Goal: Use online tool/utility: Utilize a website feature to perform a specific function

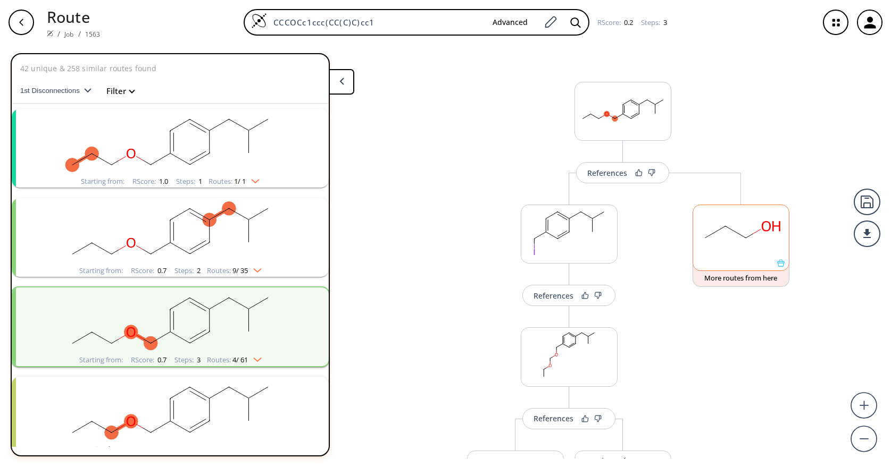
scroll to position [372, 0]
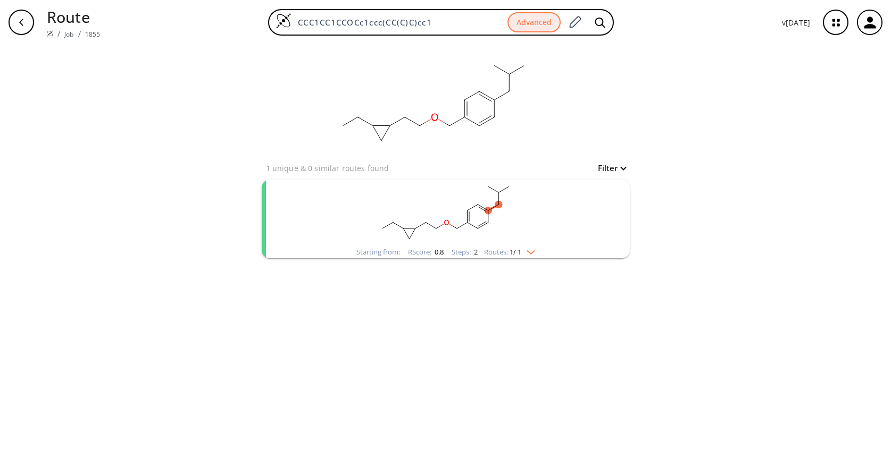
click at [544, 208] on rect "clusters" at bounding box center [445, 213] width 276 height 66
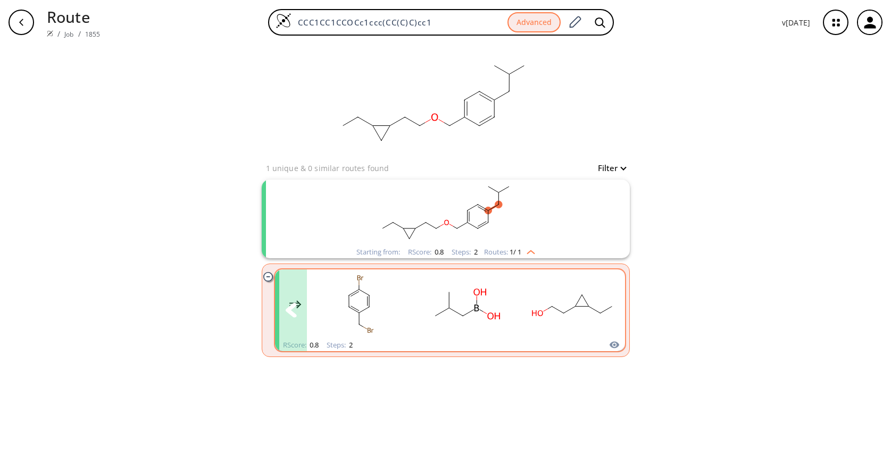
click at [580, 303] on rect "clusters" at bounding box center [573, 304] width 96 height 66
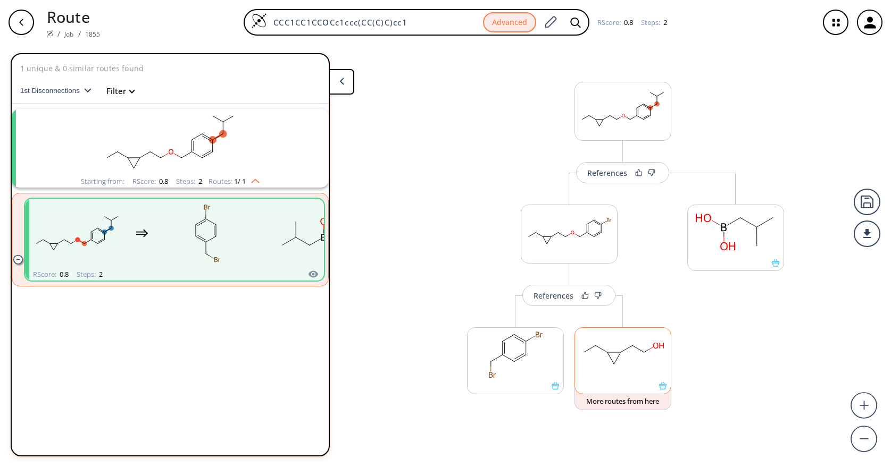
click at [664, 388] on icon at bounding box center [662, 385] width 7 height 7
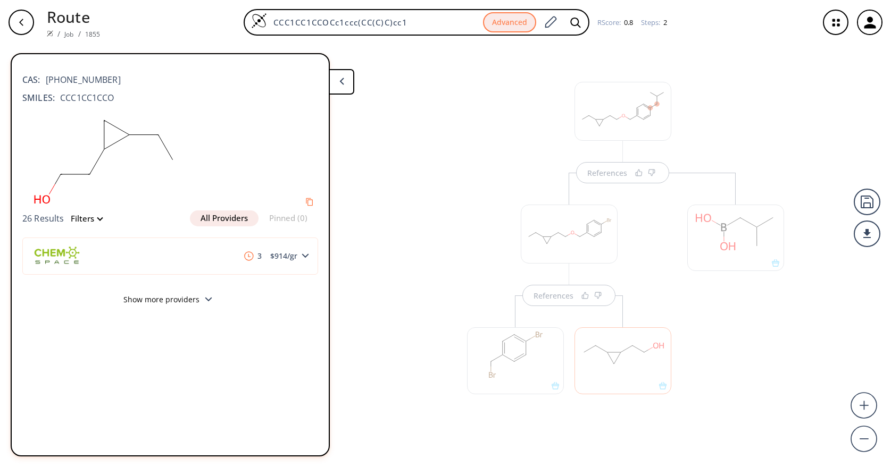
click at [434, 253] on div "References References" at bounding box center [445, 252] width 891 height 414
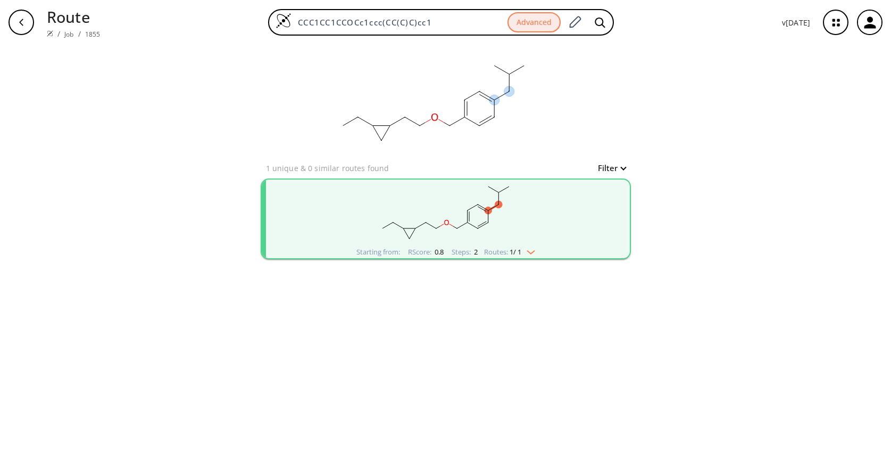
click at [572, 99] on div "clear" at bounding box center [446, 103] width 368 height 117
click at [663, 80] on div "clear 1 unique & 0 similar routes found Filter Starting from: RScore : 0.8 Step…" at bounding box center [445, 256] width 891 height 423
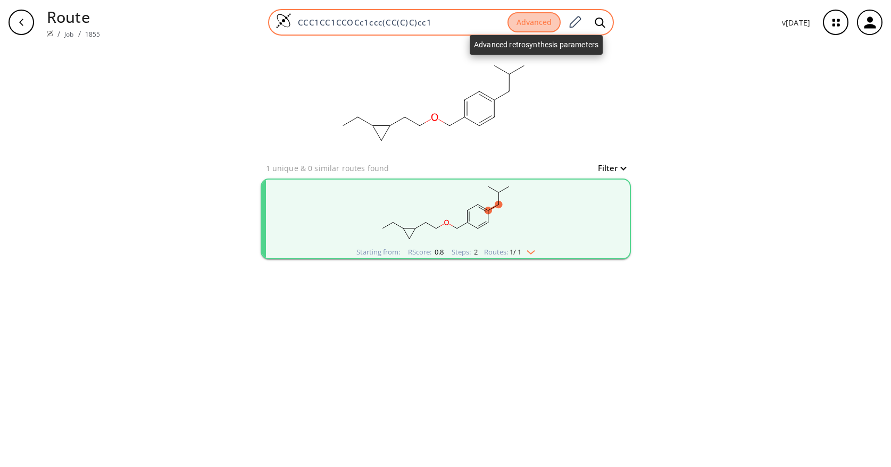
click at [535, 22] on button "Advanced" at bounding box center [533, 22] width 53 height 21
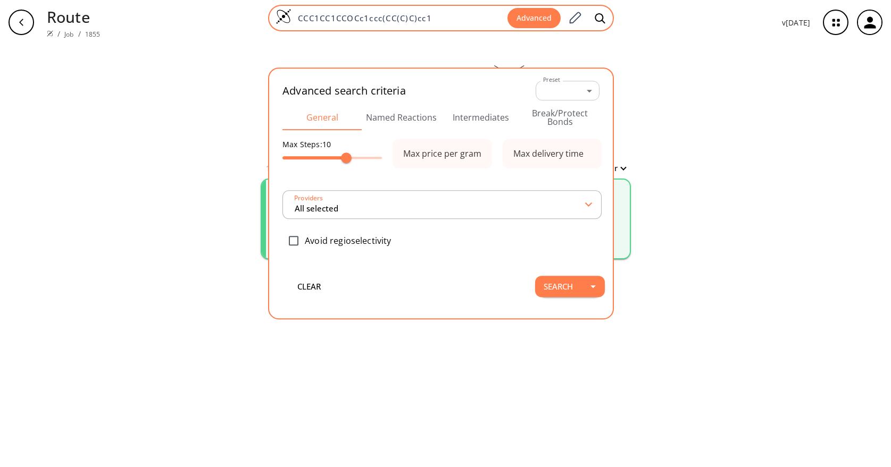
type input "All selected"
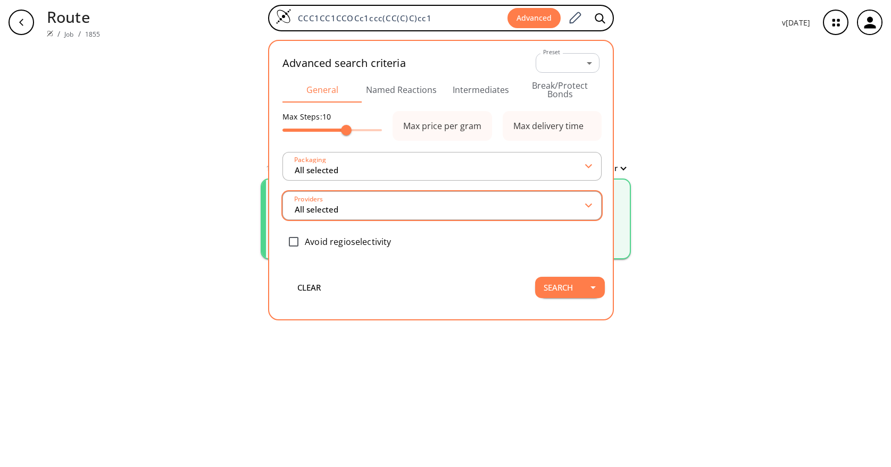
click at [331, 206] on input "All selected" at bounding box center [440, 205] width 292 height 19
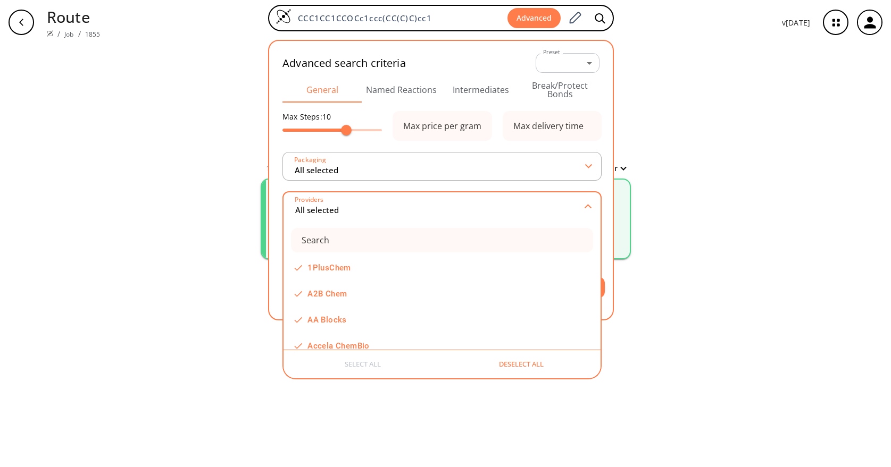
click at [519, 362] on button "Deselect all" at bounding box center [521, 365] width 158 height 20
type input "0 selected"
checkbox input "false"
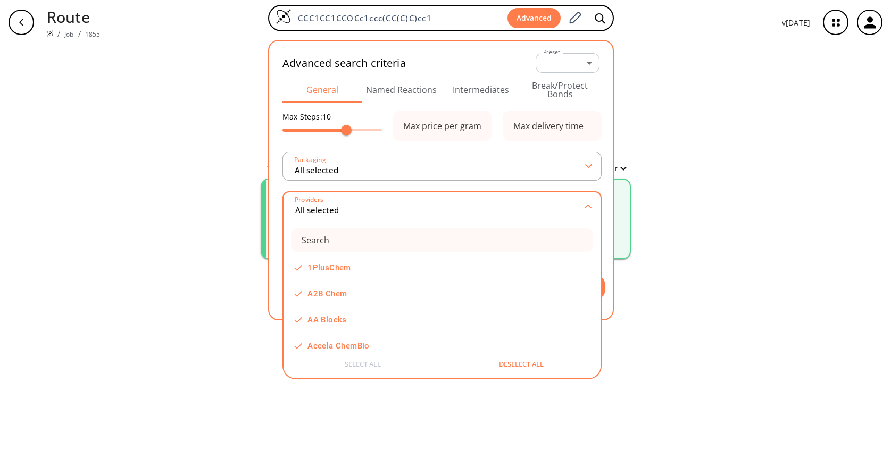
checkbox input "false"
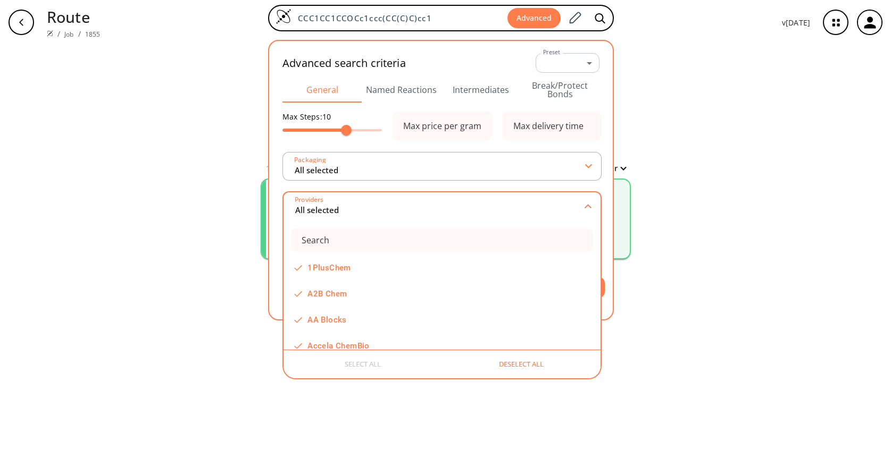
checkbox input "false"
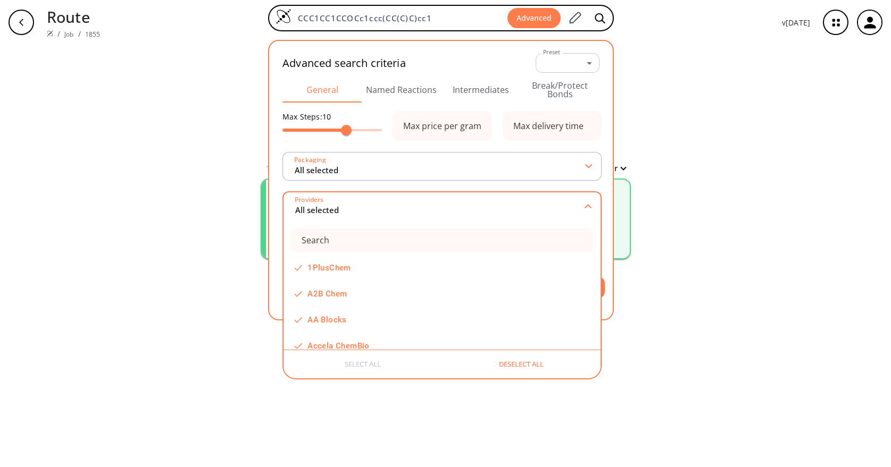
checkbox input "false"
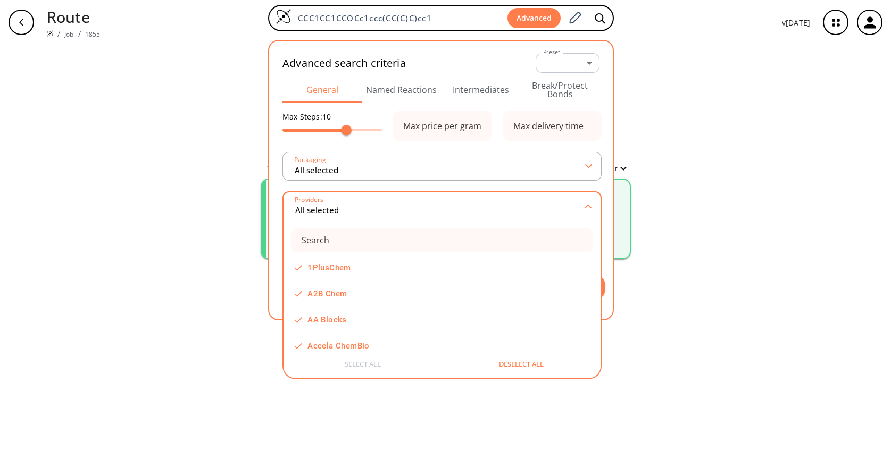
checkbox input "false"
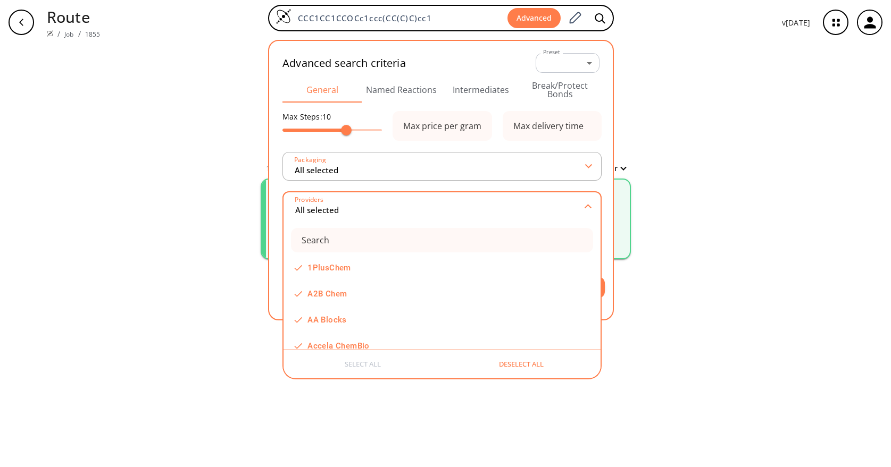
checkbox input "false"
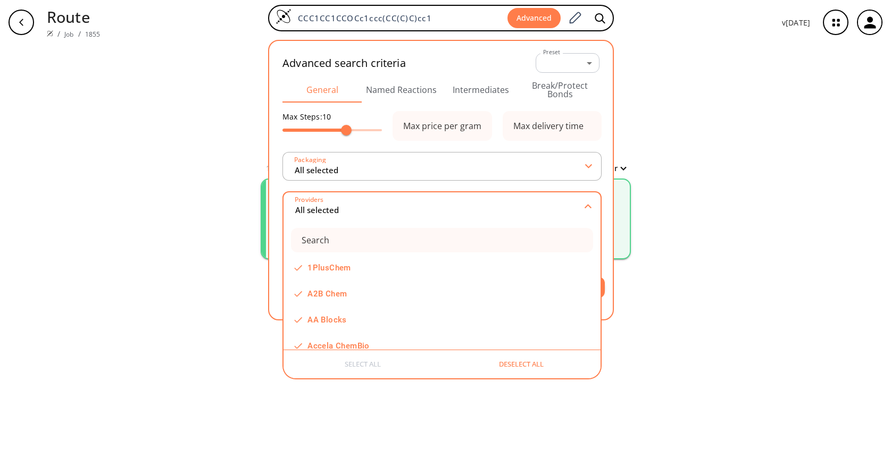
checkbox input "false"
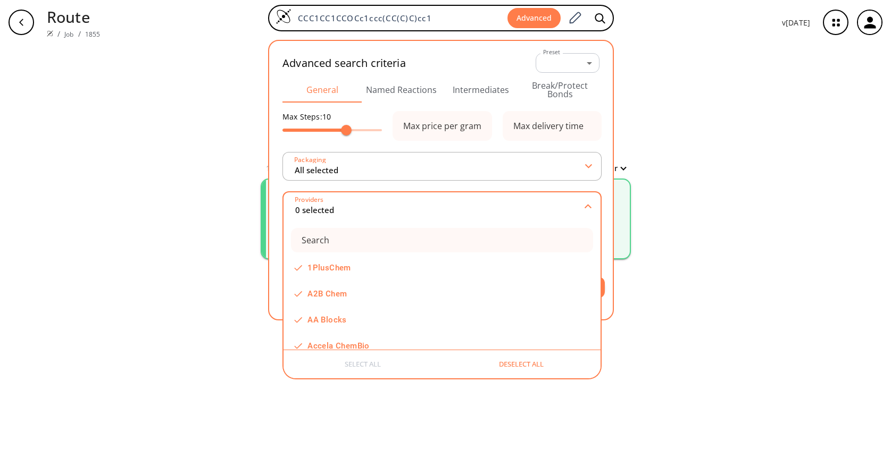
checkbox input "false"
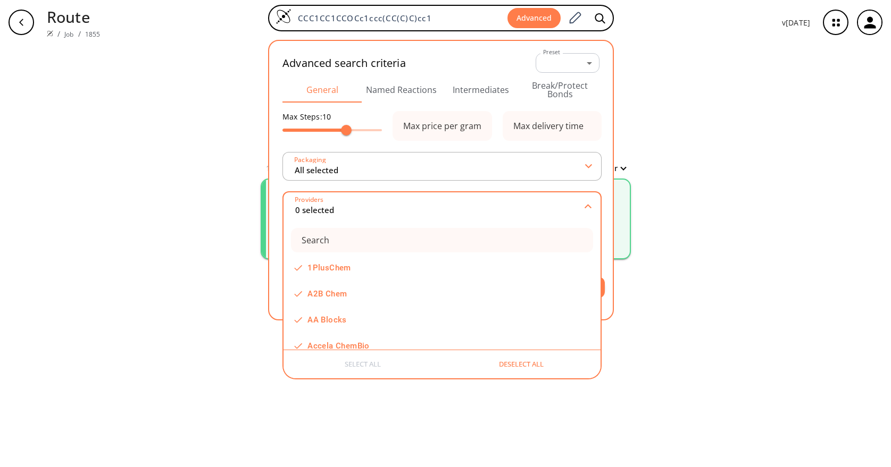
checkbox input "false"
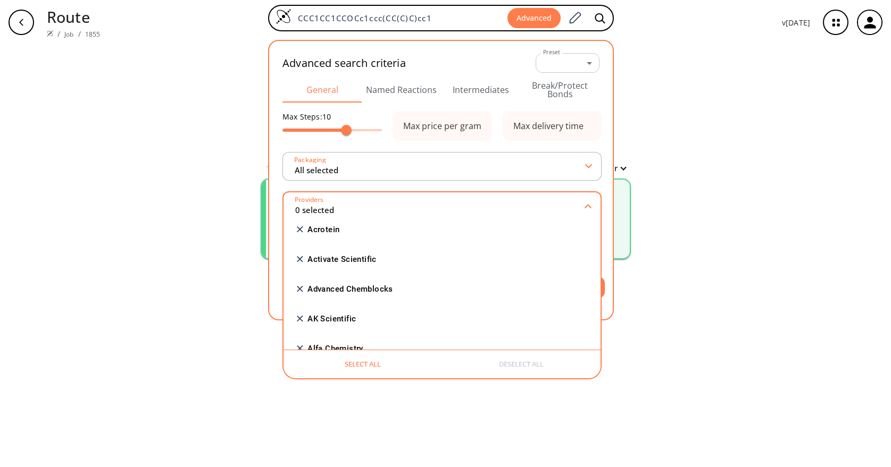
scroll to position [213, 0]
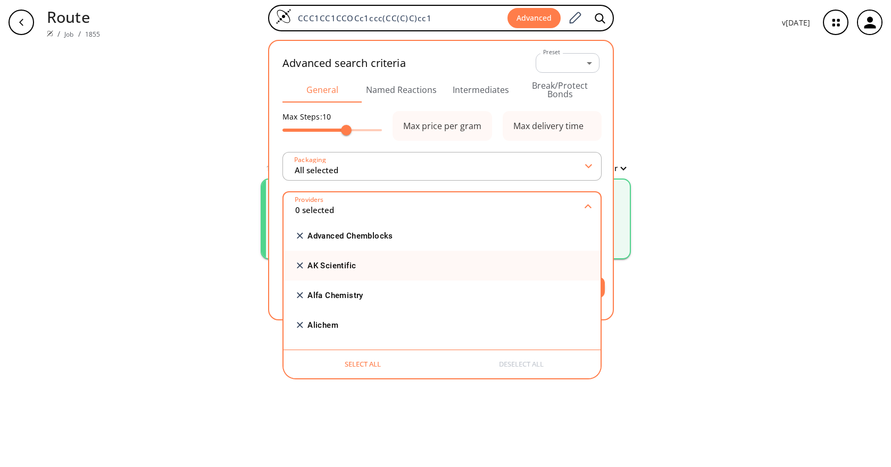
click at [332, 265] on input "checkbox" at bounding box center [423, 266] width 254 height 7
checkbox input "true"
type input "1 selected"
click at [324, 265] on input "checkbox" at bounding box center [423, 264] width 254 height 7
checkbox input "false"
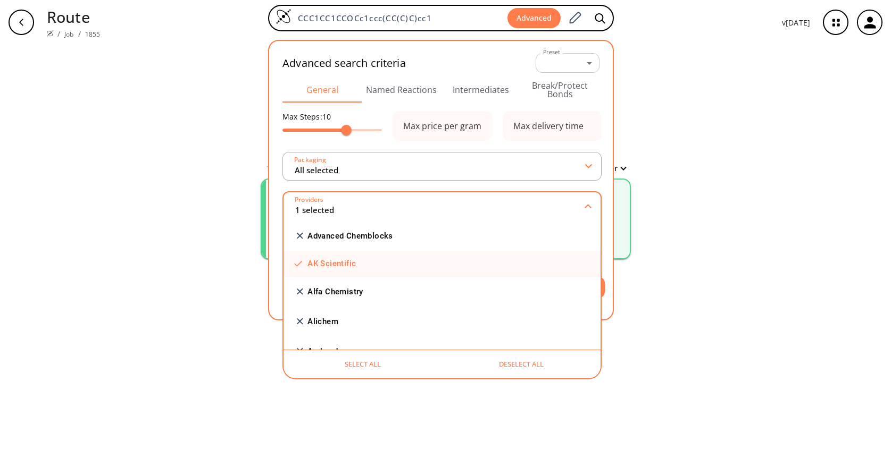
type input "0 selected"
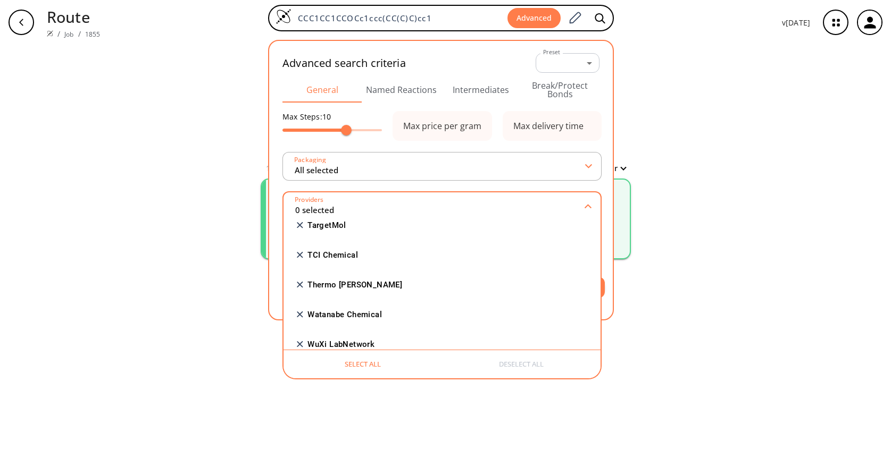
scroll to position [1128, 0]
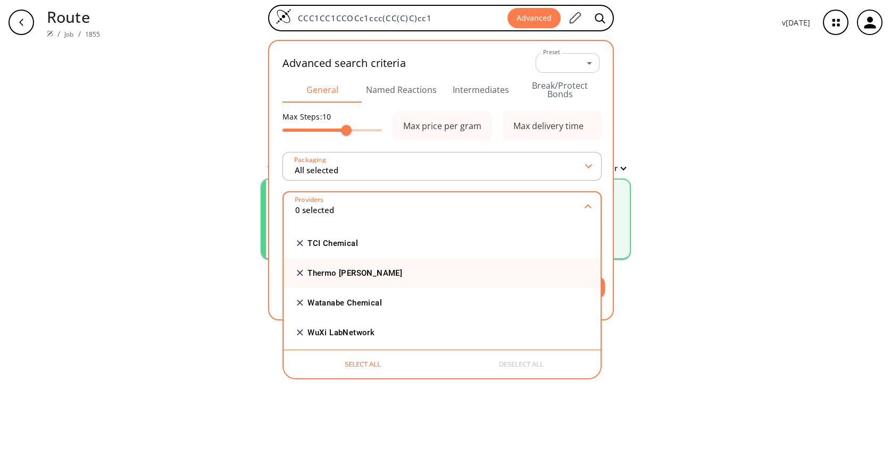
click at [327, 273] on input "checkbox" at bounding box center [423, 273] width 254 height 7
checkbox input "true"
type input "1 selected"
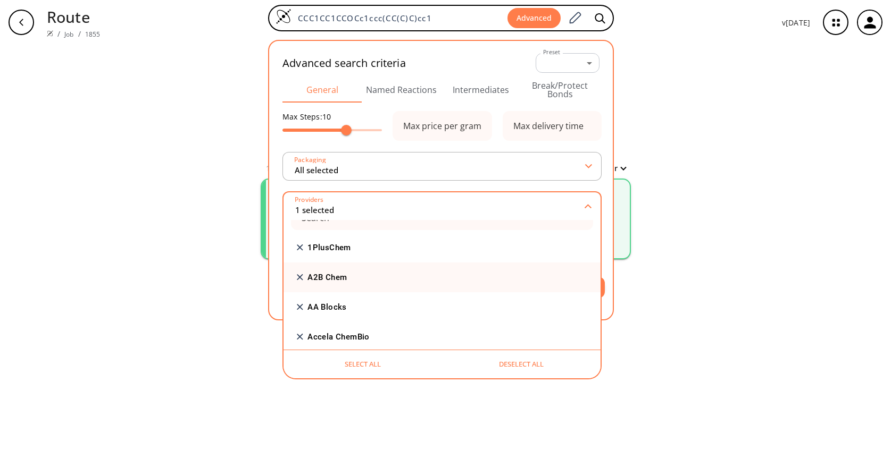
scroll to position [0, 0]
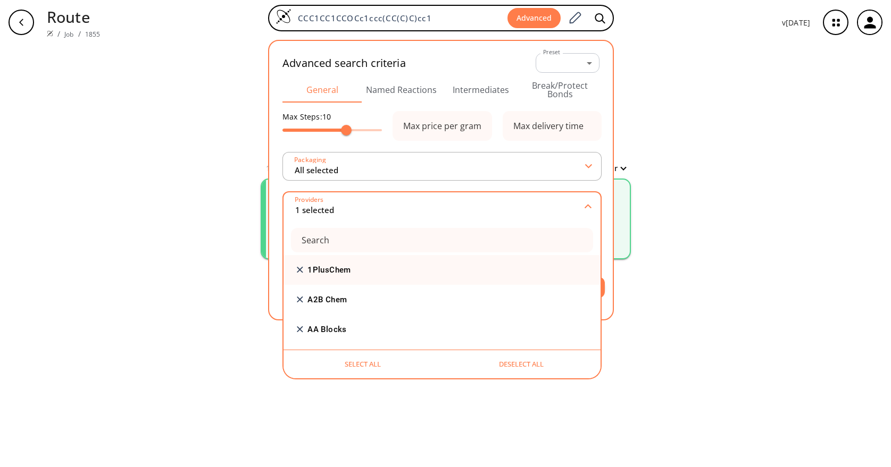
click at [337, 267] on input "checkbox" at bounding box center [423, 270] width 254 height 7
checkbox input "true"
type input "2 selected"
click at [337, 267] on input "checkbox" at bounding box center [423, 268] width 254 height 7
checkbox input "false"
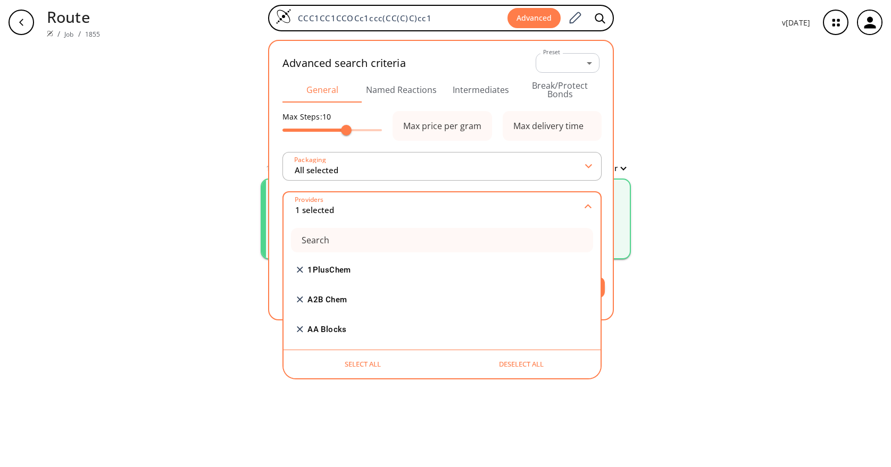
click at [361, 365] on button "Select all" at bounding box center [362, 365] width 158 height 20
type input "All selected"
checkbox input "true"
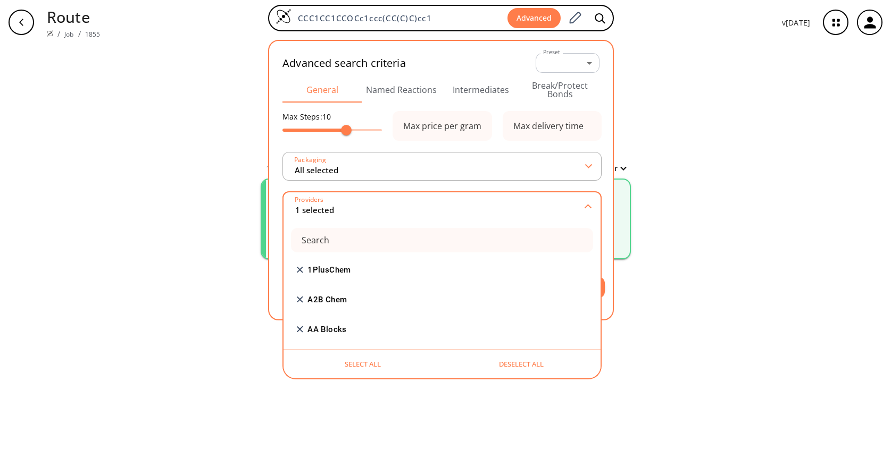
checkbox input "true"
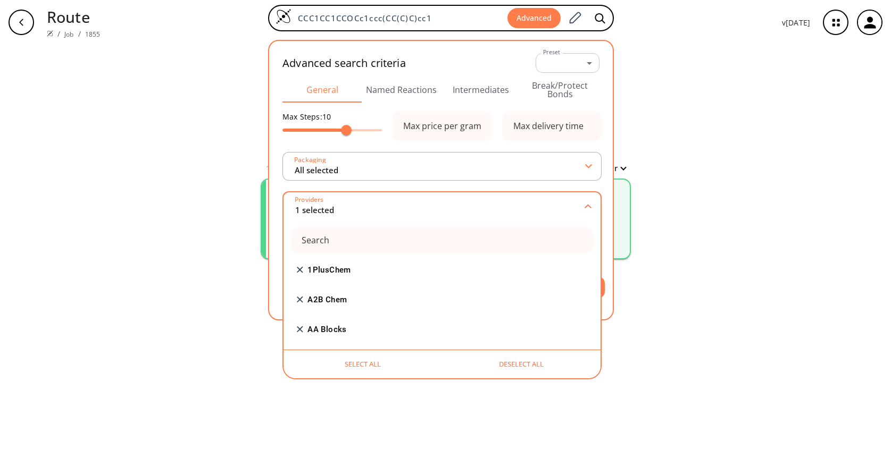
checkbox input "true"
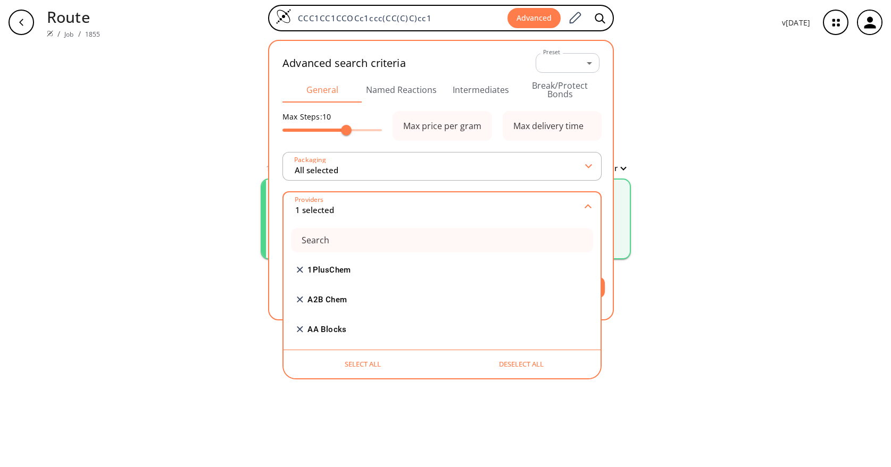
checkbox input "true"
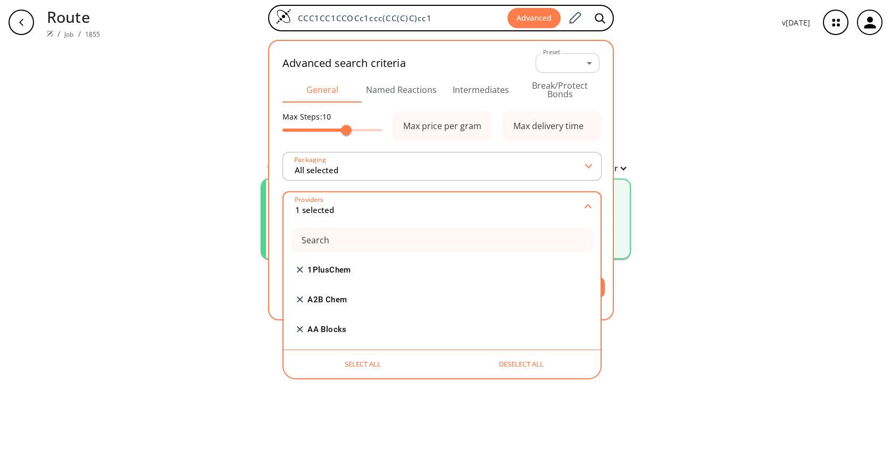
checkbox input "true"
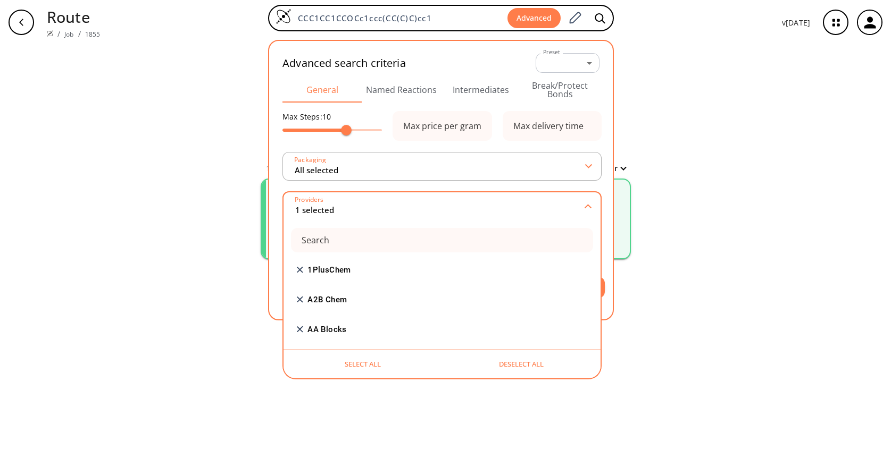
checkbox input "true"
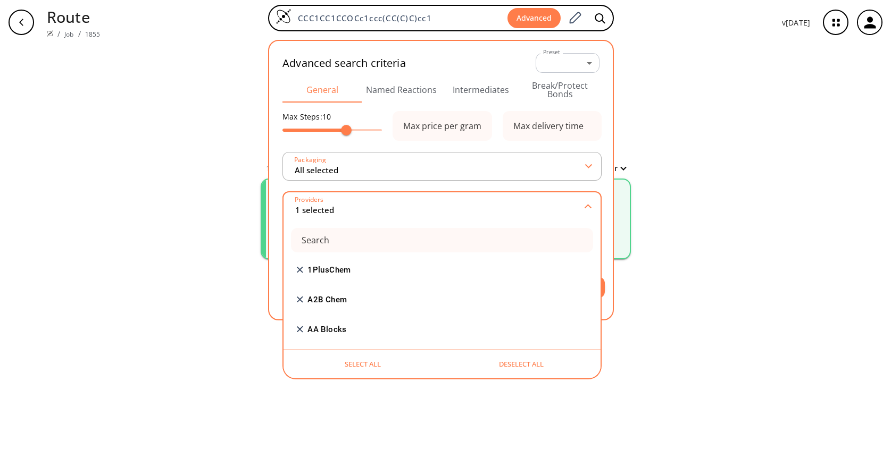
checkbox input "true"
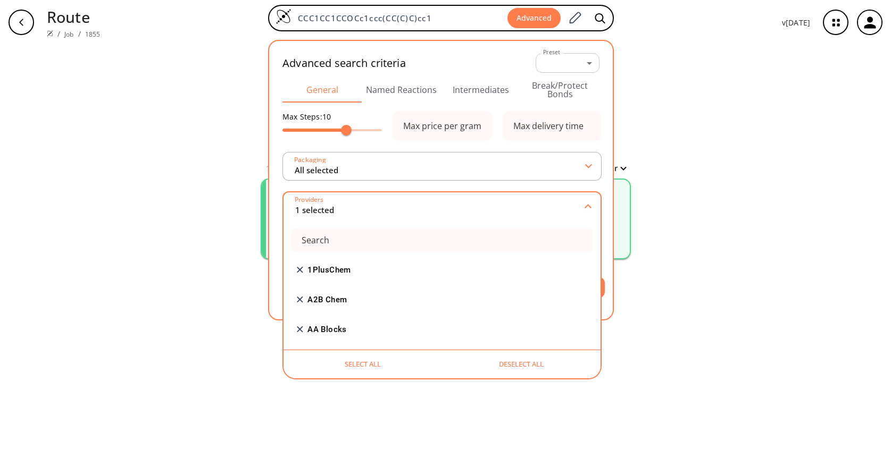
checkbox input "true"
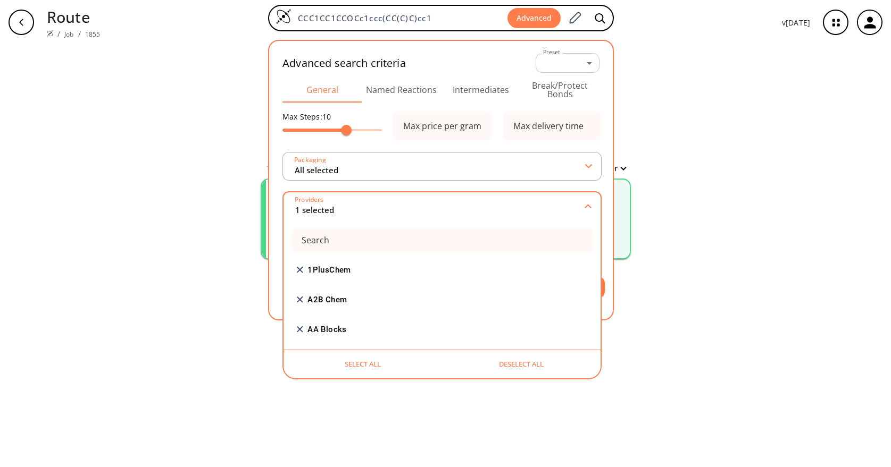
checkbox input "true"
click at [200, 238] on div "clear 1 unique & 0 similar routes found Filter Starting from: RScore : 0.8 Step…" at bounding box center [445, 256] width 891 height 423
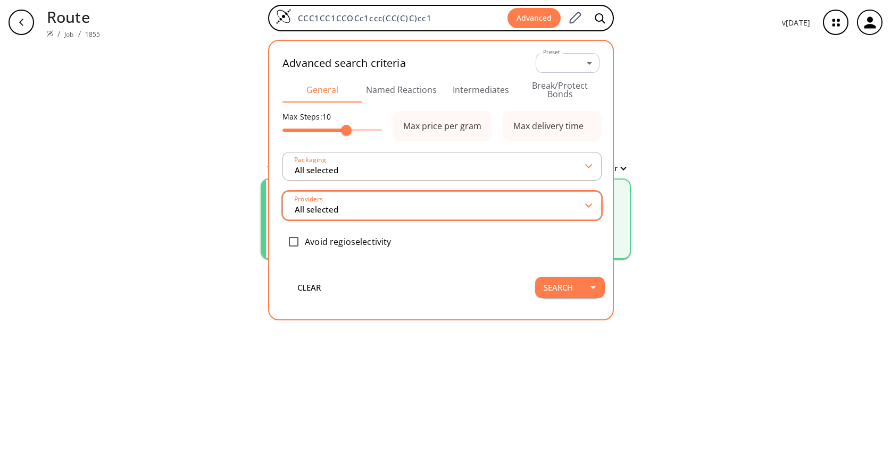
click at [373, 203] on input "All selected" at bounding box center [440, 205] width 292 height 19
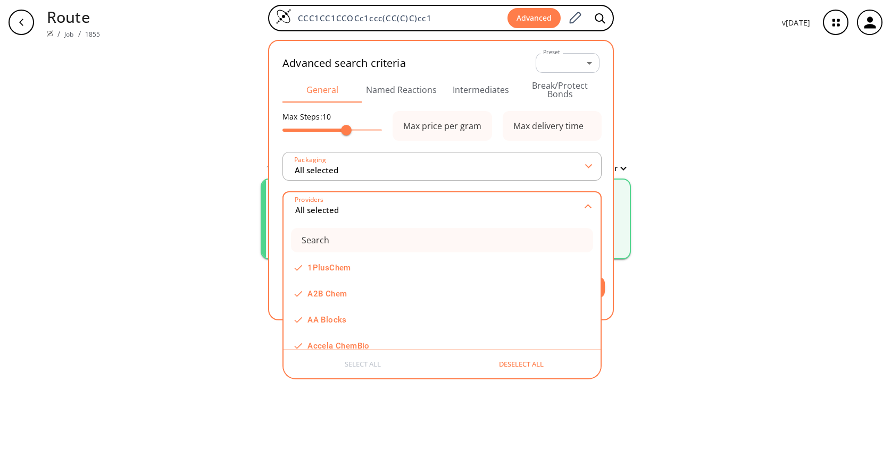
click at [532, 367] on button "Deselect all" at bounding box center [521, 365] width 158 height 20
type input "0 selected"
checkbox input "false"
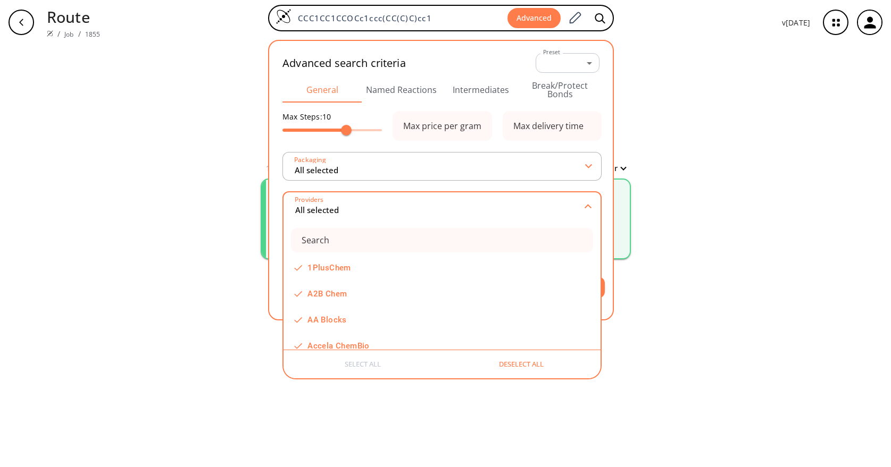
checkbox input "false"
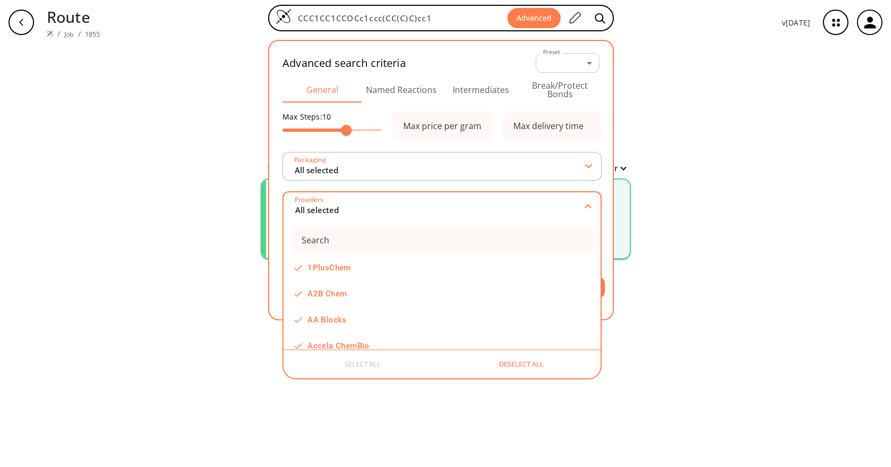
checkbox input "false"
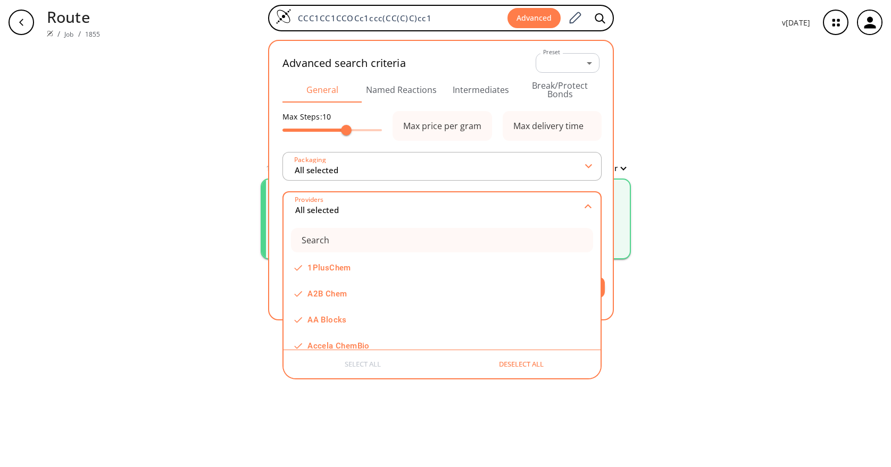
checkbox input "false"
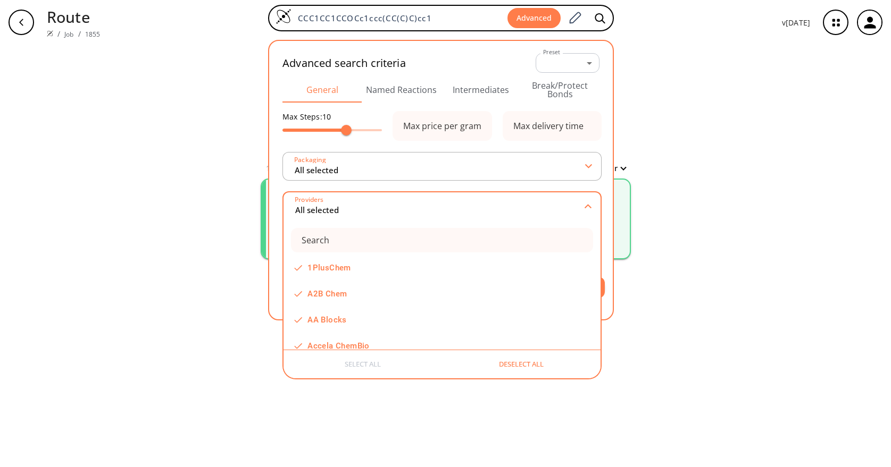
checkbox input "false"
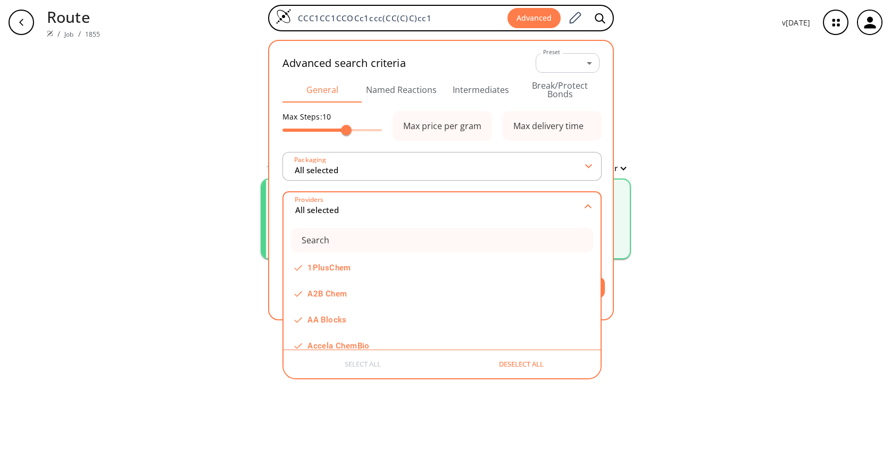
checkbox input "false"
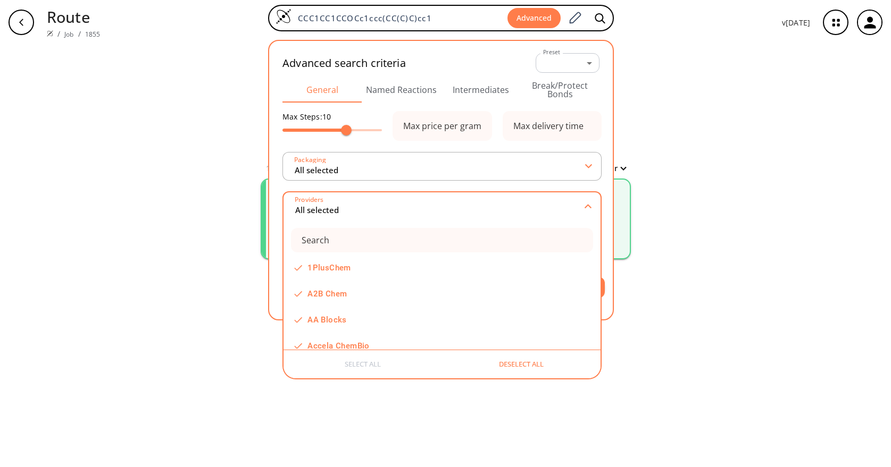
checkbox input "false"
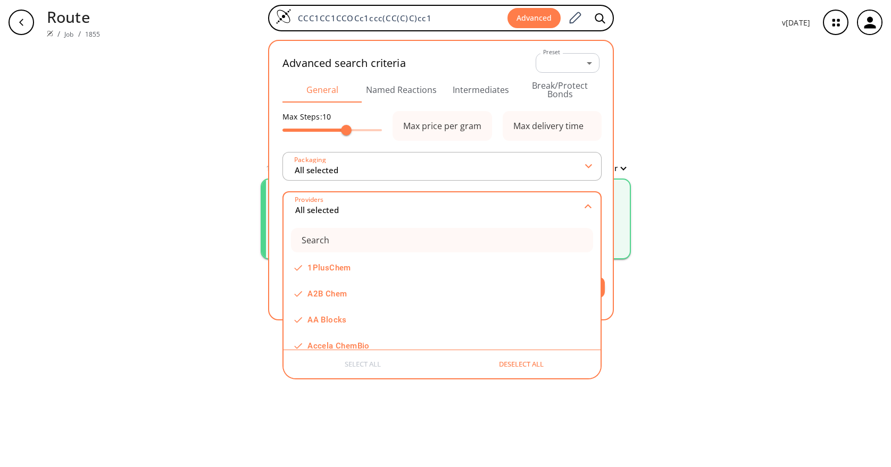
checkbox input "false"
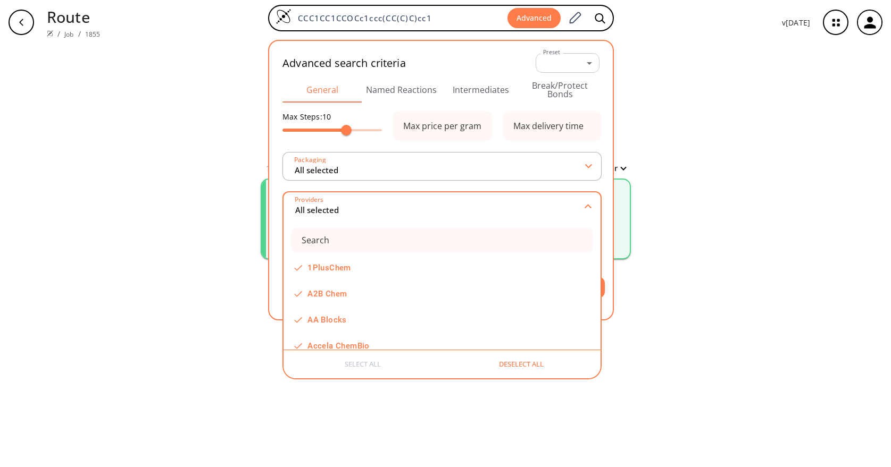
checkbox input "false"
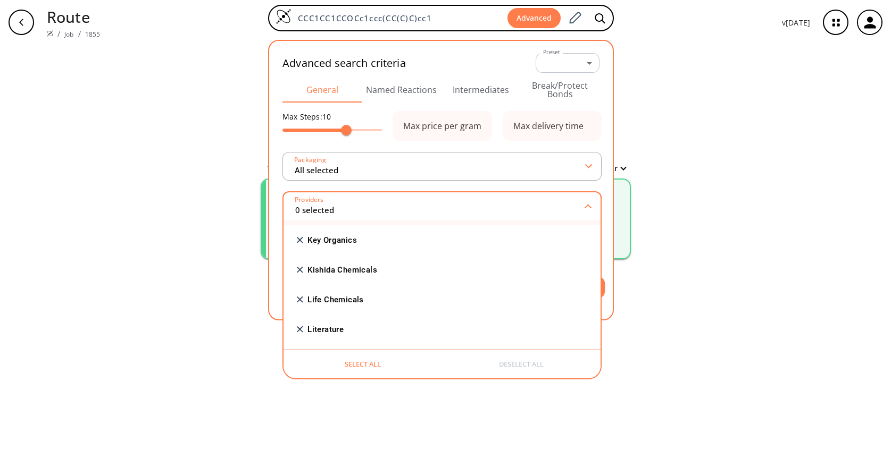
scroll to position [691, 0]
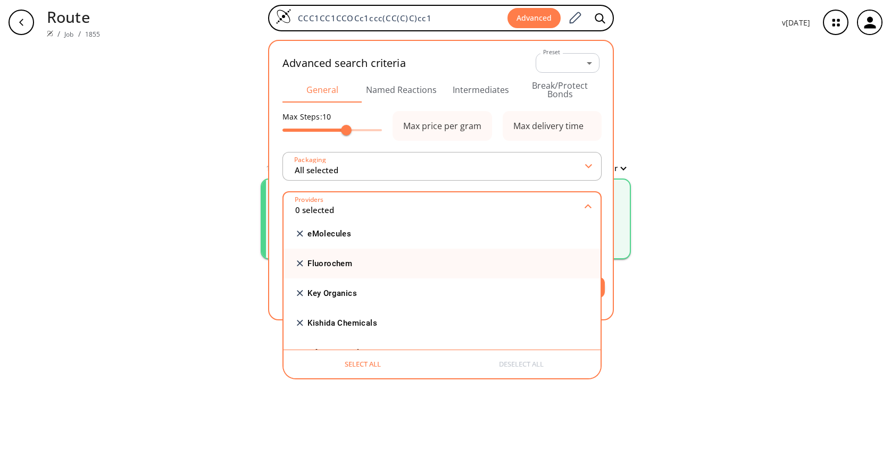
click at [328, 267] on label "Fluorochem" at bounding box center [329, 264] width 45 height 8
type input "1 selected"
checkbox input "true"
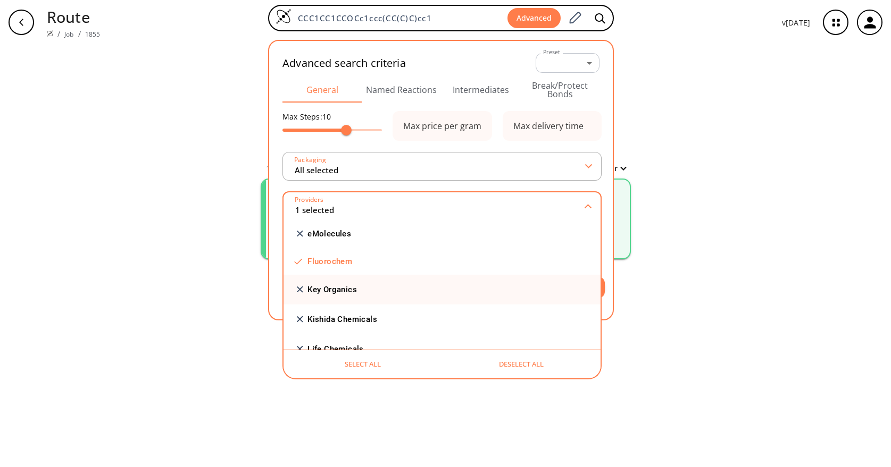
click at [329, 290] on input "checkbox" at bounding box center [423, 290] width 254 height 7
checkbox input "true"
type input "2 selected"
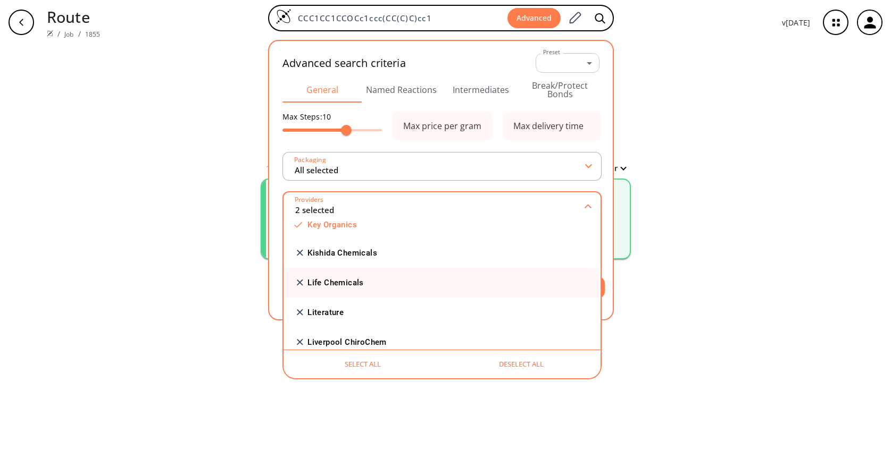
scroll to position [744, 0]
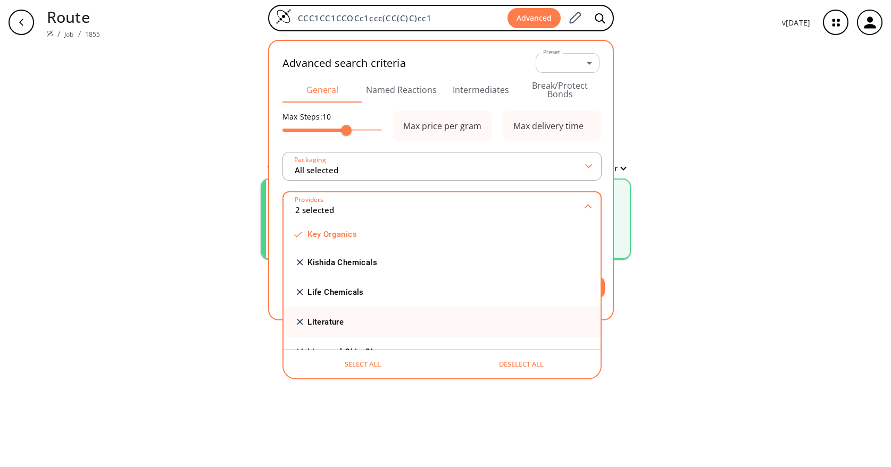
click at [326, 322] on input "checkbox" at bounding box center [423, 322] width 254 height 7
checkbox input "true"
type input "3 selected"
click at [326, 322] on input "checkbox" at bounding box center [423, 320] width 254 height 7
checkbox input "false"
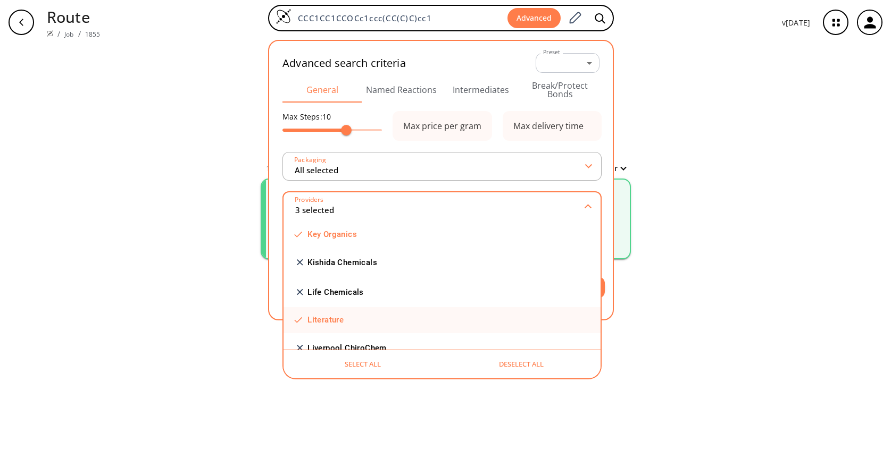
type input "2 selected"
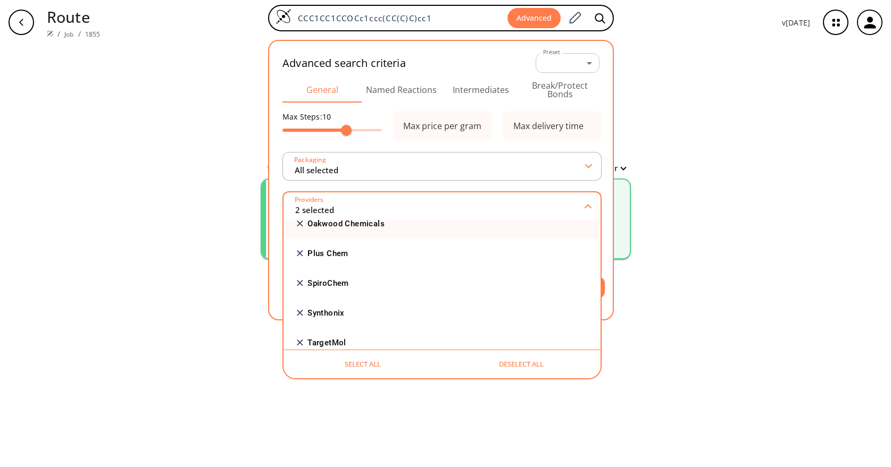
scroll to position [1010, 0]
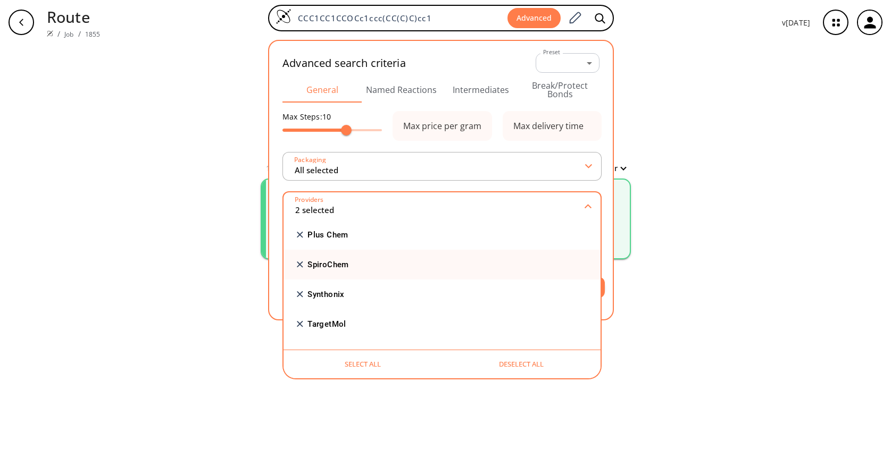
click at [323, 267] on input "checkbox" at bounding box center [423, 265] width 254 height 7
checkbox input "true"
type input "3 selected"
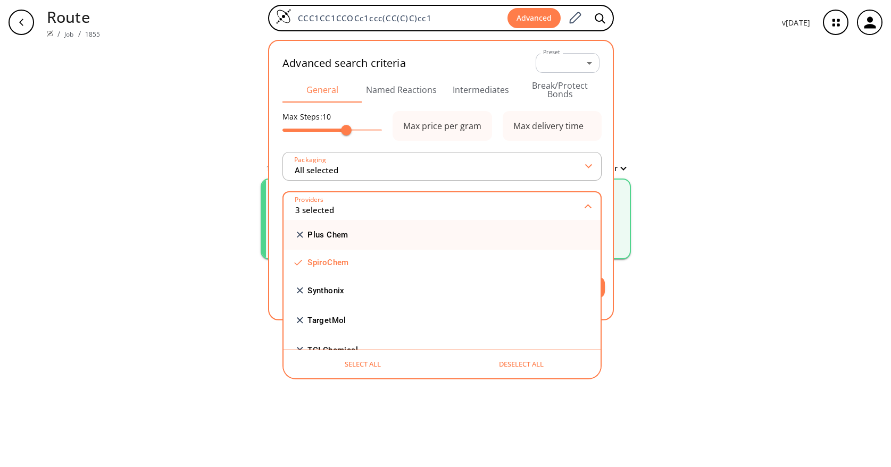
click at [326, 238] on input "checkbox" at bounding box center [423, 235] width 254 height 7
checkbox input "true"
type input "4 selected"
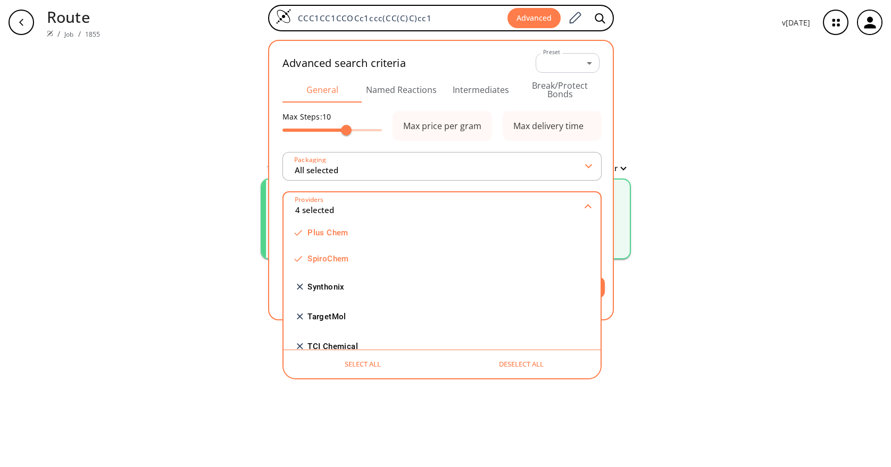
click at [676, 198] on div "clear 1 unique & 0 similar routes found Filter Starting from: RScore : 0.8 Step…" at bounding box center [445, 256] width 891 height 423
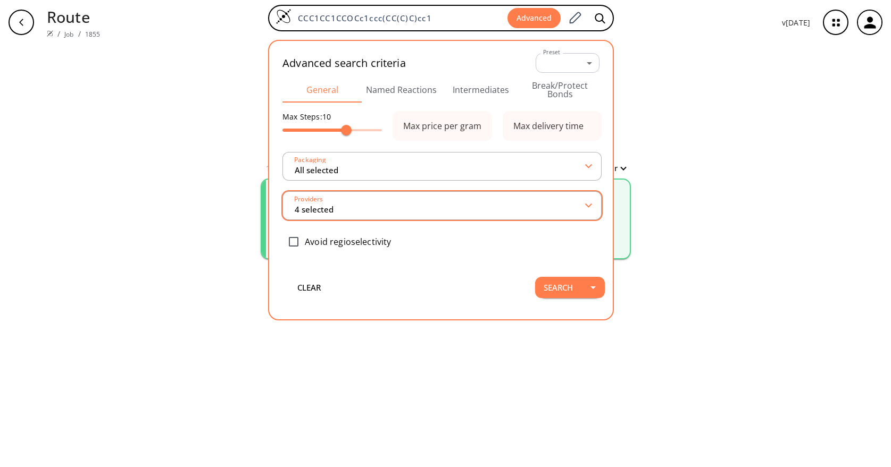
click at [345, 207] on input "4 selected" at bounding box center [440, 205] width 292 height 19
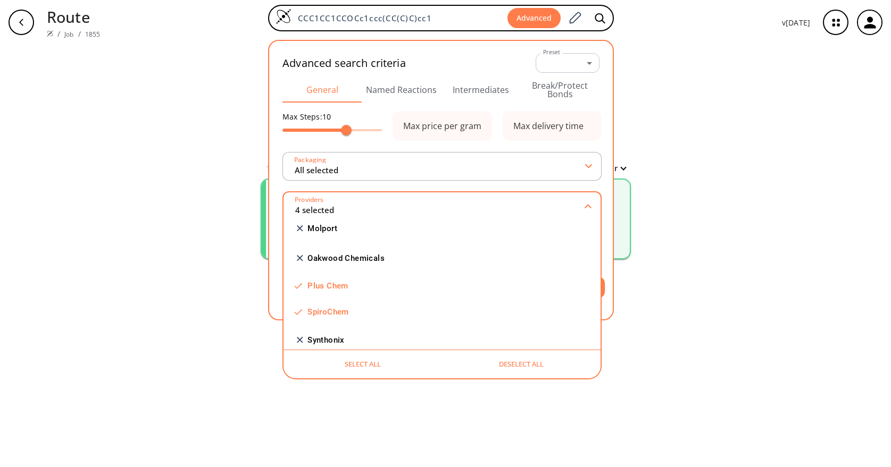
scroll to position [1113, 0]
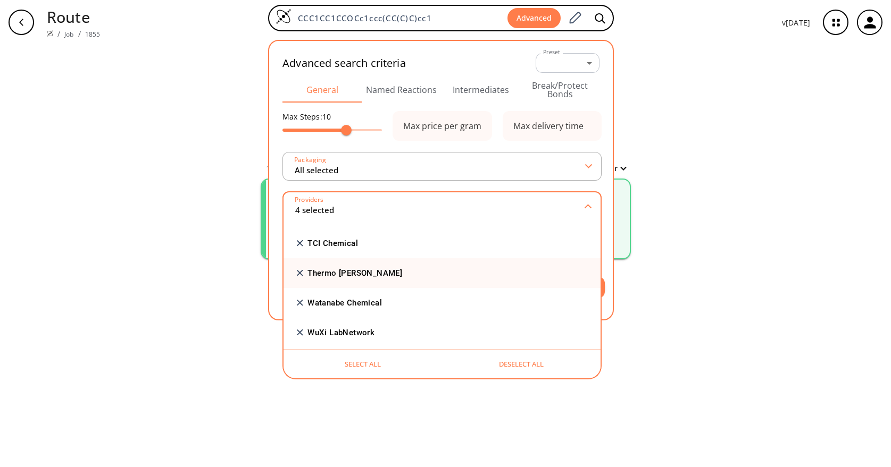
click at [324, 270] on input "checkbox" at bounding box center [423, 273] width 254 height 7
checkbox input "true"
type input "5 selected"
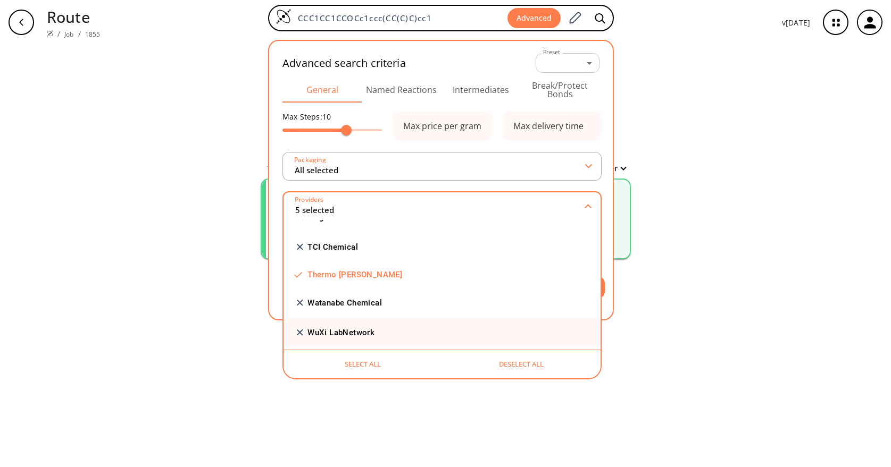
click at [338, 330] on input "checkbox" at bounding box center [423, 333] width 254 height 7
checkbox input "true"
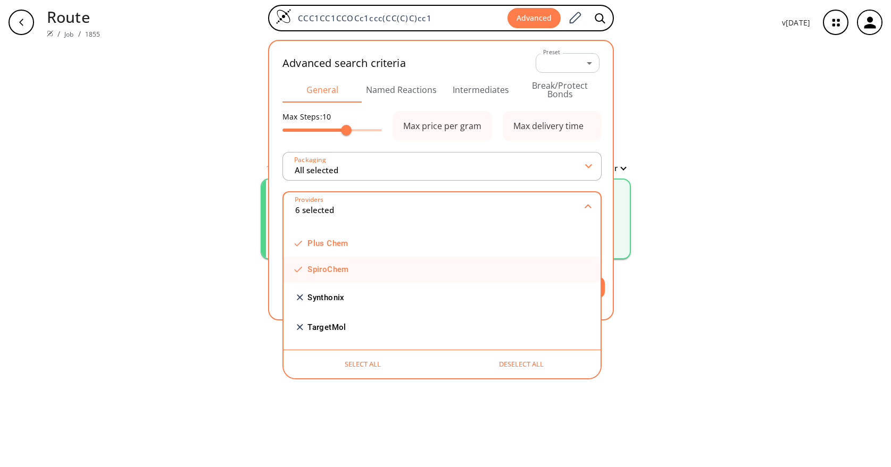
click at [330, 266] on label "SpiroChem" at bounding box center [327, 270] width 41 height 8
type input "5 selected"
checkbox input "false"
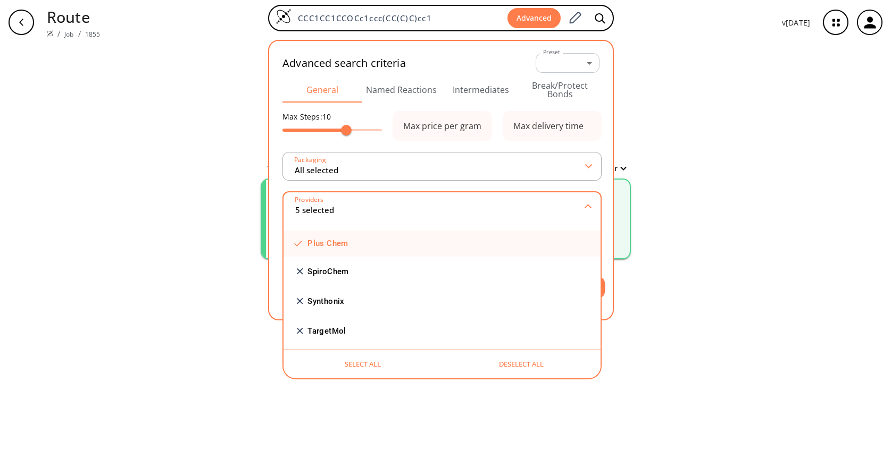
click at [330, 242] on input "checkbox" at bounding box center [423, 243] width 254 height 7
checkbox input "false"
type input "4 selected"
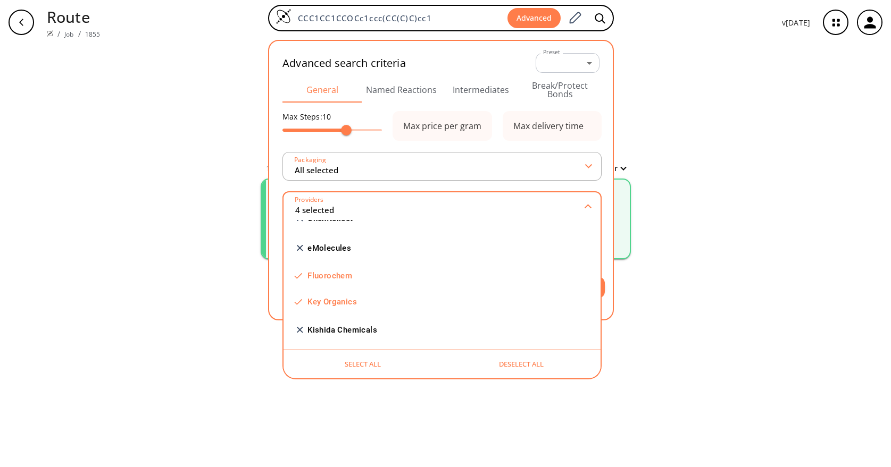
scroll to position [681, 0]
click at [756, 317] on div "clear 1 unique & 0 similar routes found Filter Starting from: RScore : 0.8 Step…" at bounding box center [445, 256] width 891 height 423
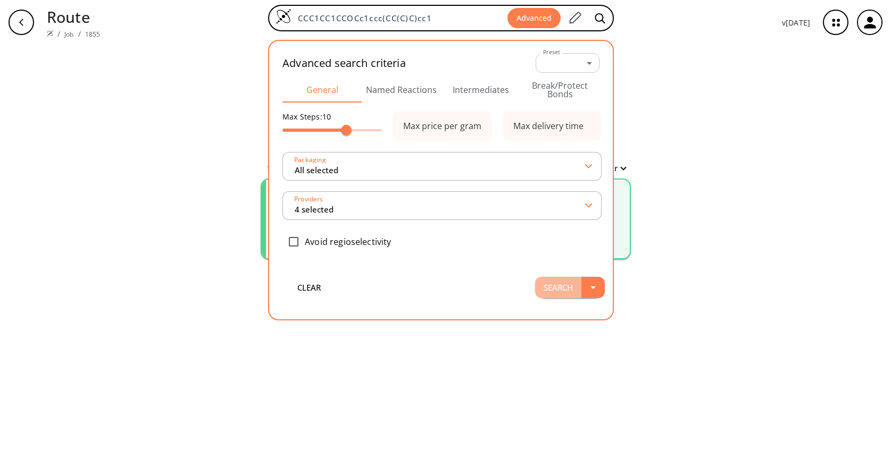
click at [567, 289] on button "Search" at bounding box center [558, 287] width 46 height 21
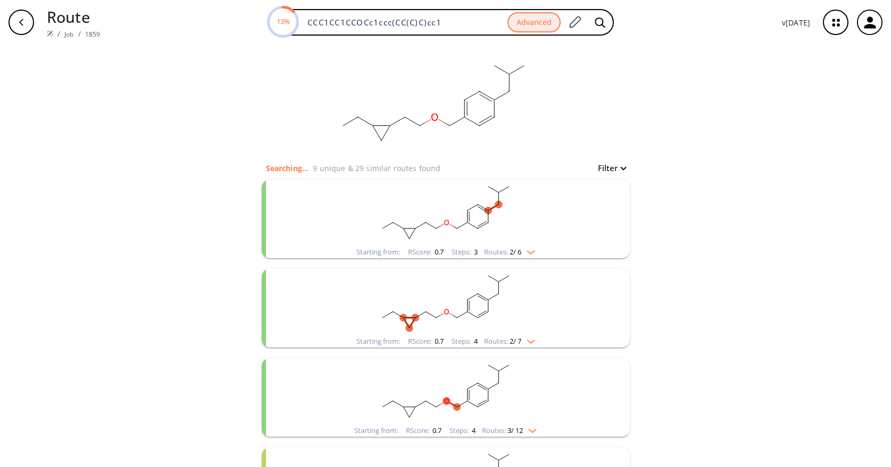
click at [523, 223] on rect "clusters" at bounding box center [445, 213] width 276 height 66
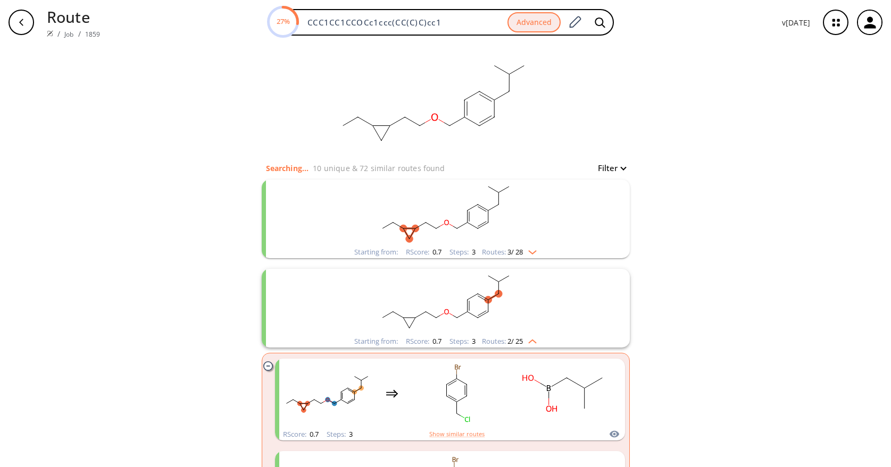
click at [349, 313] on rect "clusters" at bounding box center [445, 302] width 276 height 66
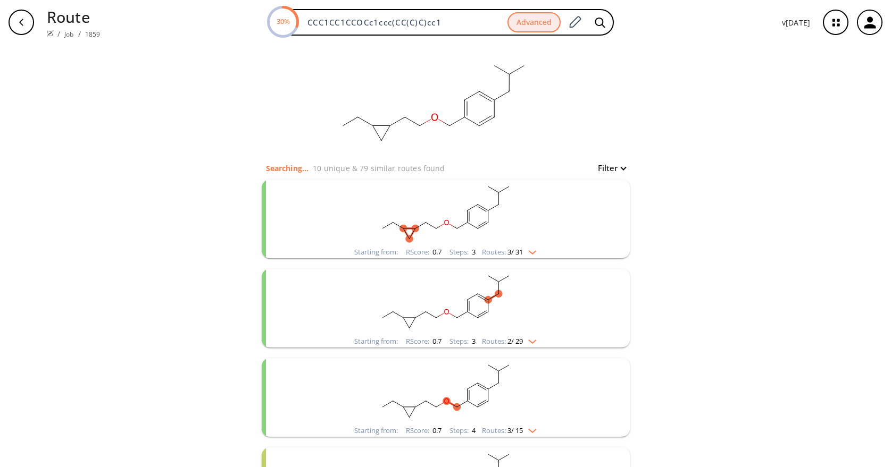
click at [331, 217] on rect "clusters" at bounding box center [445, 213] width 276 height 66
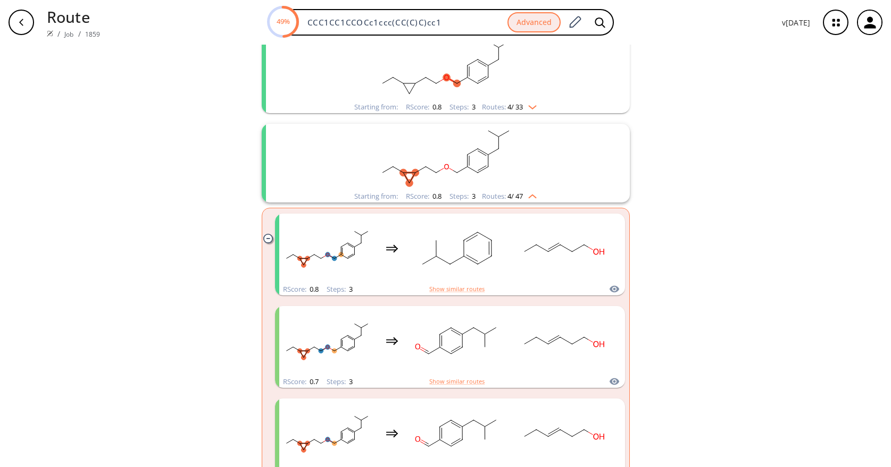
scroll to position [160, 0]
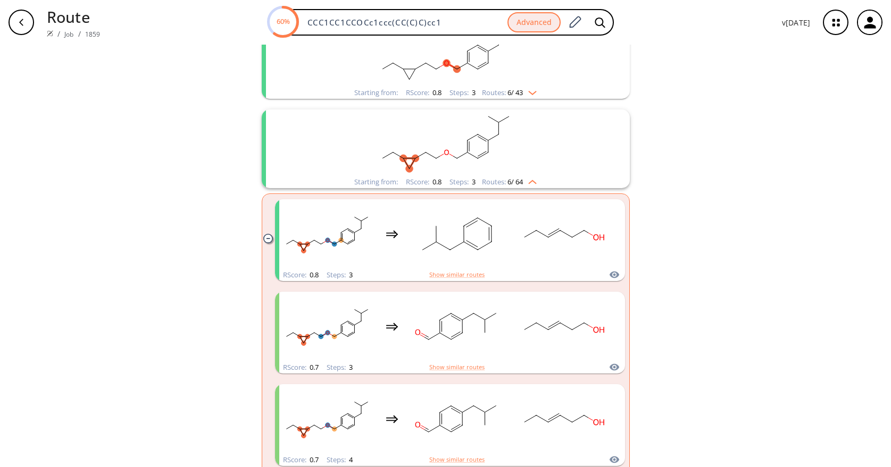
click at [758, 243] on div "clear Searching... 25 unique & 156 similar routes found Filter Starting from: R…" at bounding box center [445, 436] width 891 height 1102
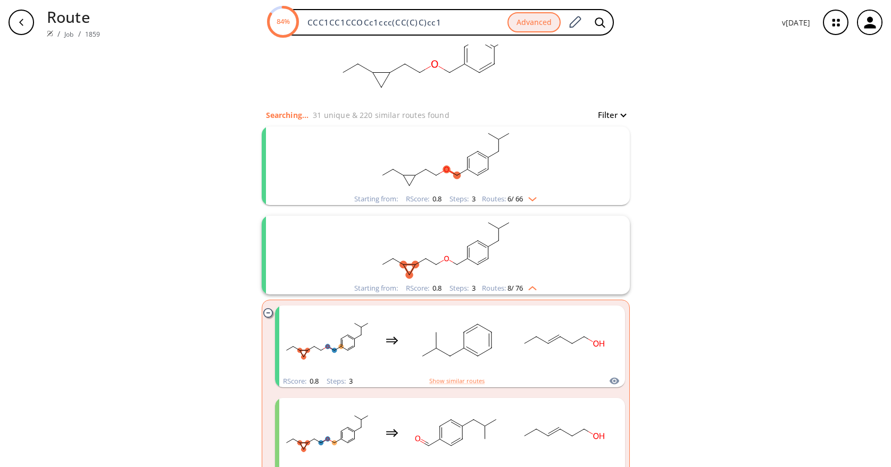
scroll to position [0, 0]
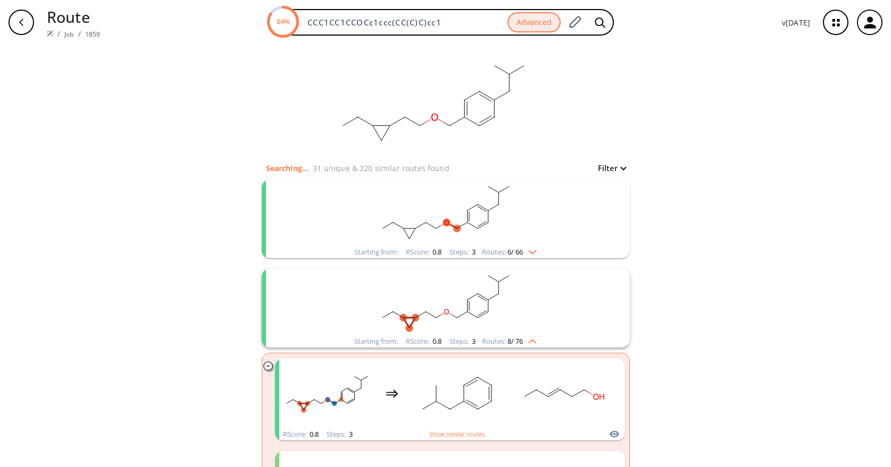
click at [550, 224] on rect "clusters" at bounding box center [445, 213] width 276 height 66
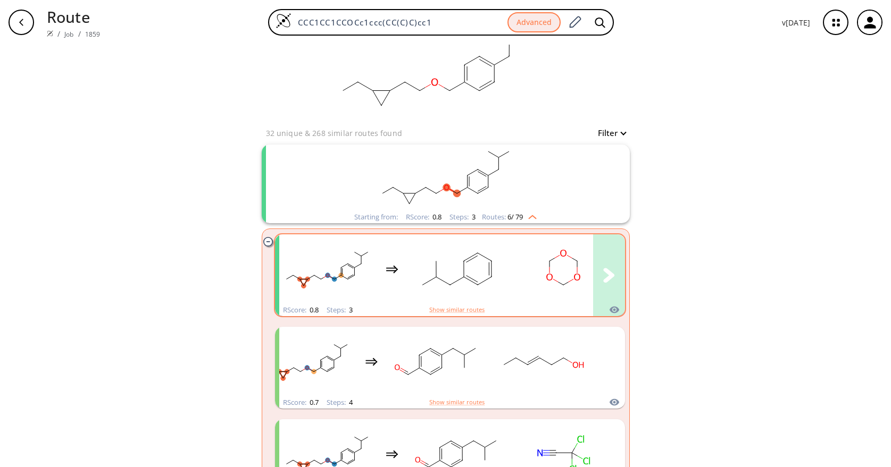
scroll to position [53, 0]
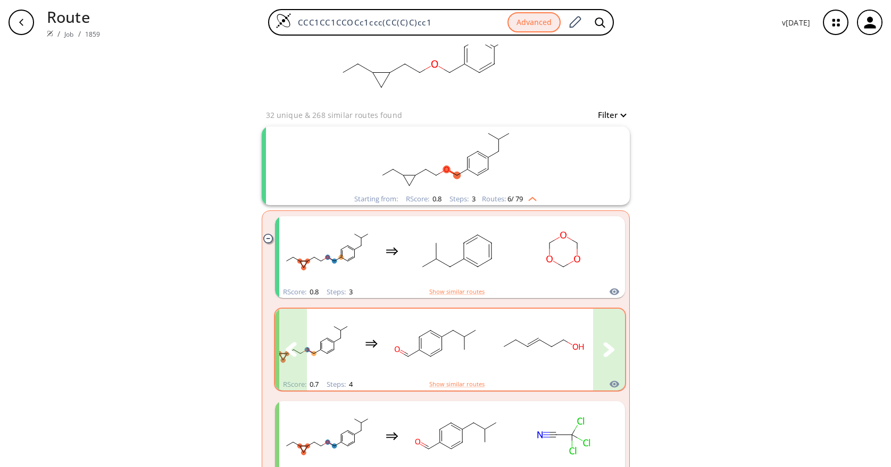
click at [476, 338] on rect "clusters" at bounding box center [436, 344] width 96 height 66
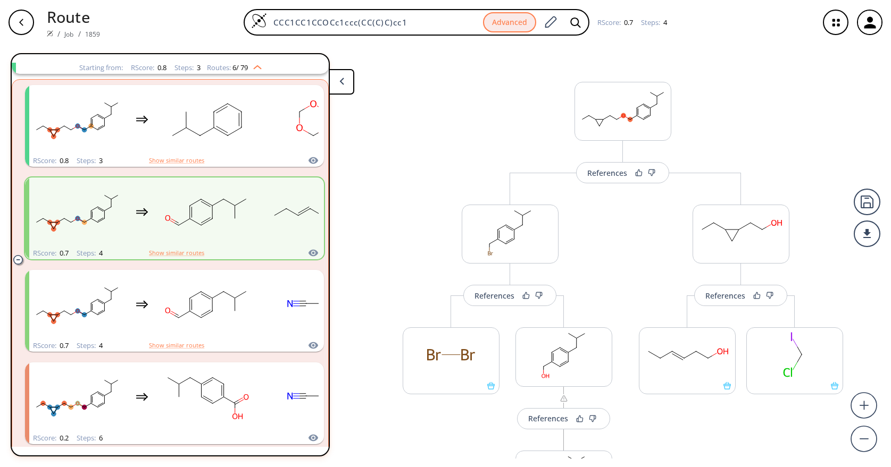
click at [409, 149] on div "References More routes from here References More routes from here More routes f…" at bounding box center [623, 326] width 472 height 552
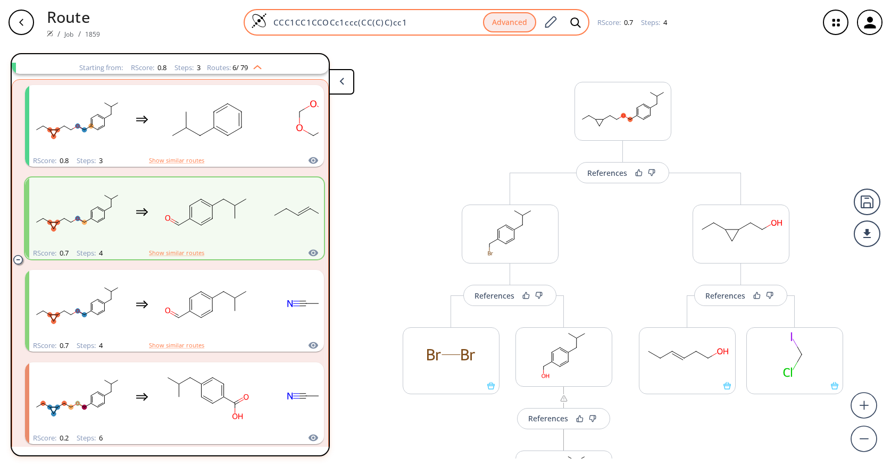
click at [422, 27] on input "CCC1CC1CCOCc1ccc(CC(C)C)cc1" at bounding box center [375, 22] width 216 height 11
